Goal: Task Accomplishment & Management: Manage account settings

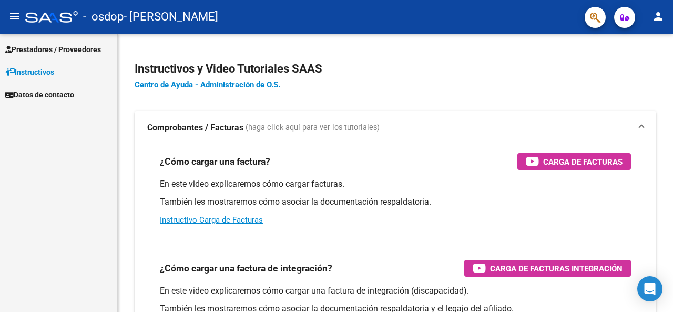
click at [651, 17] on button "person" at bounding box center [657, 16] width 21 height 21
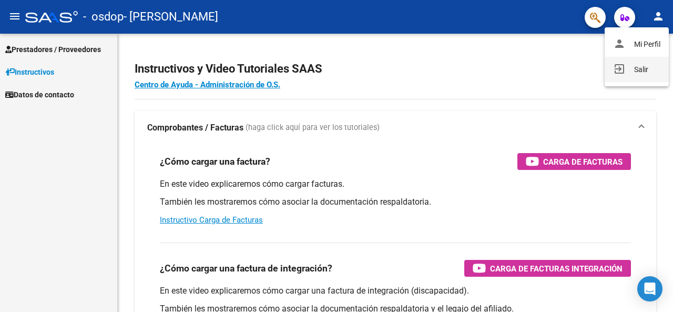
click at [645, 71] on button "exit_to_app Salir" at bounding box center [636, 69] width 64 height 25
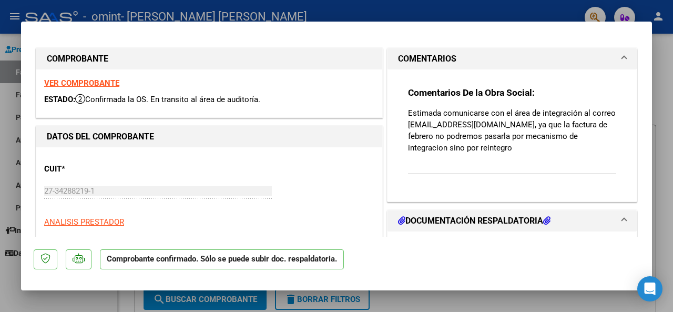
click at [522, 300] on div at bounding box center [336, 156] width 673 height 312
type input "$ 0,00"
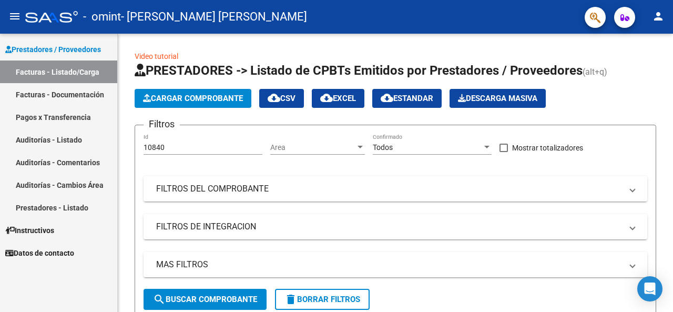
click at [85, 101] on link "Facturas - Documentación" at bounding box center [58, 94] width 117 height 23
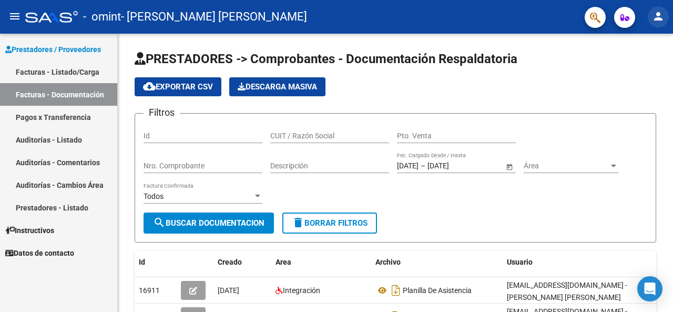
click at [656, 19] on mat-icon "person" at bounding box center [658, 16] width 13 height 13
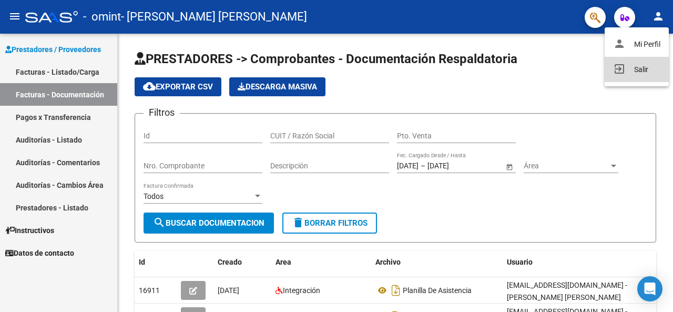
click at [634, 73] on button "exit_to_app Salir" at bounding box center [636, 69] width 64 height 25
